Goal: Register for event/course

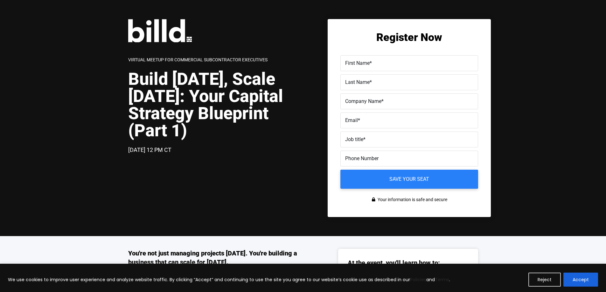
click at [392, 61] on label "First Name *" at bounding box center [409, 63] width 128 height 9
click at [392, 61] on input "First Name *" at bounding box center [409, 63] width 138 height 16
click at [398, 54] on div "Register Now First Name * Please complete this required field. Last Name * Comp…" at bounding box center [409, 118] width 163 height 198
click at [393, 68] on input "First Name *" at bounding box center [409, 63] width 138 height 16
type input "[PERSON_NAME]"
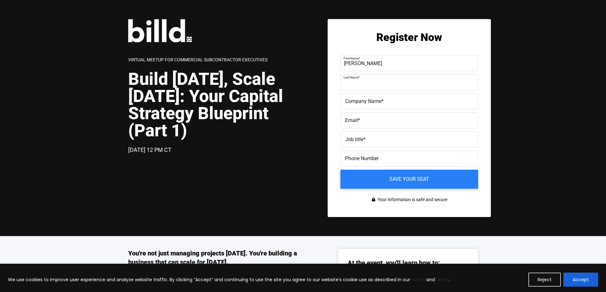
type input "v"
type input "VandeBossche"
type input "Pro Mechancial Services Inc"
type input "[PERSON_NAME][EMAIL_ADDRESS][DOMAIN_NAME]"
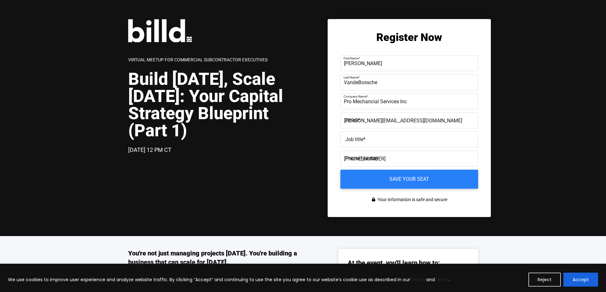
type input "[PHONE_NUMBER]"
click at [377, 141] on label "Job title *" at bounding box center [409, 139] width 128 height 9
click at [377, 141] on input "Job title *" at bounding box center [409, 140] width 138 height 16
type input "Controller"
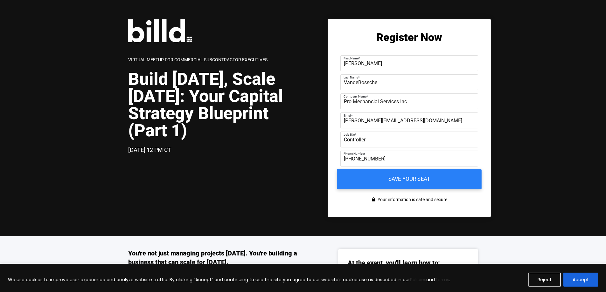
click at [421, 181] on input "Save your seat" at bounding box center [409, 180] width 145 height 20
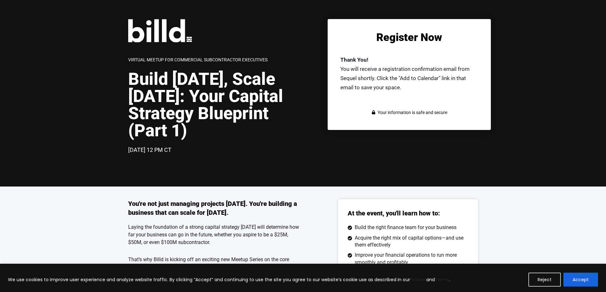
drag, startPoint x: 75, startPoint y: 115, endPoint x: 66, endPoint y: 115, distance: 9.5
click at [75, 115] on div "Virtual Meetup for Commercial Subcontractor Executives Build [DATE], Scale [DAT…" at bounding box center [303, 93] width 606 height 187
click at [69, 139] on div "Virtual Meetup for Commercial Subcontractor Executives Build [DATE], Scale [DAT…" at bounding box center [303, 93] width 606 height 187
